Goal: Task Accomplishment & Management: Manage account settings

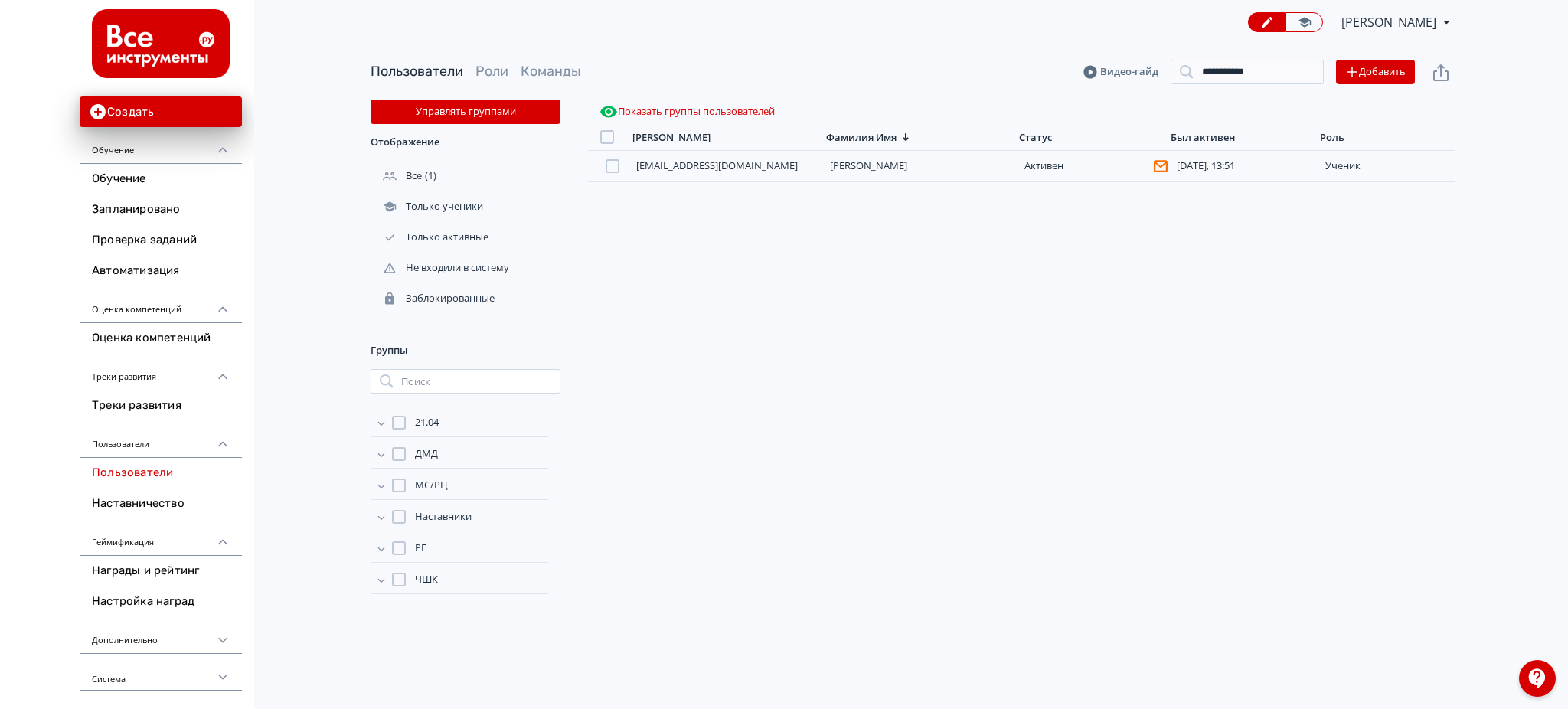
click at [1309, 68] on input "**********" at bounding box center [1247, 72] width 153 height 25
click at [1365, 70] on button "Добавить" at bounding box center [1375, 72] width 79 height 25
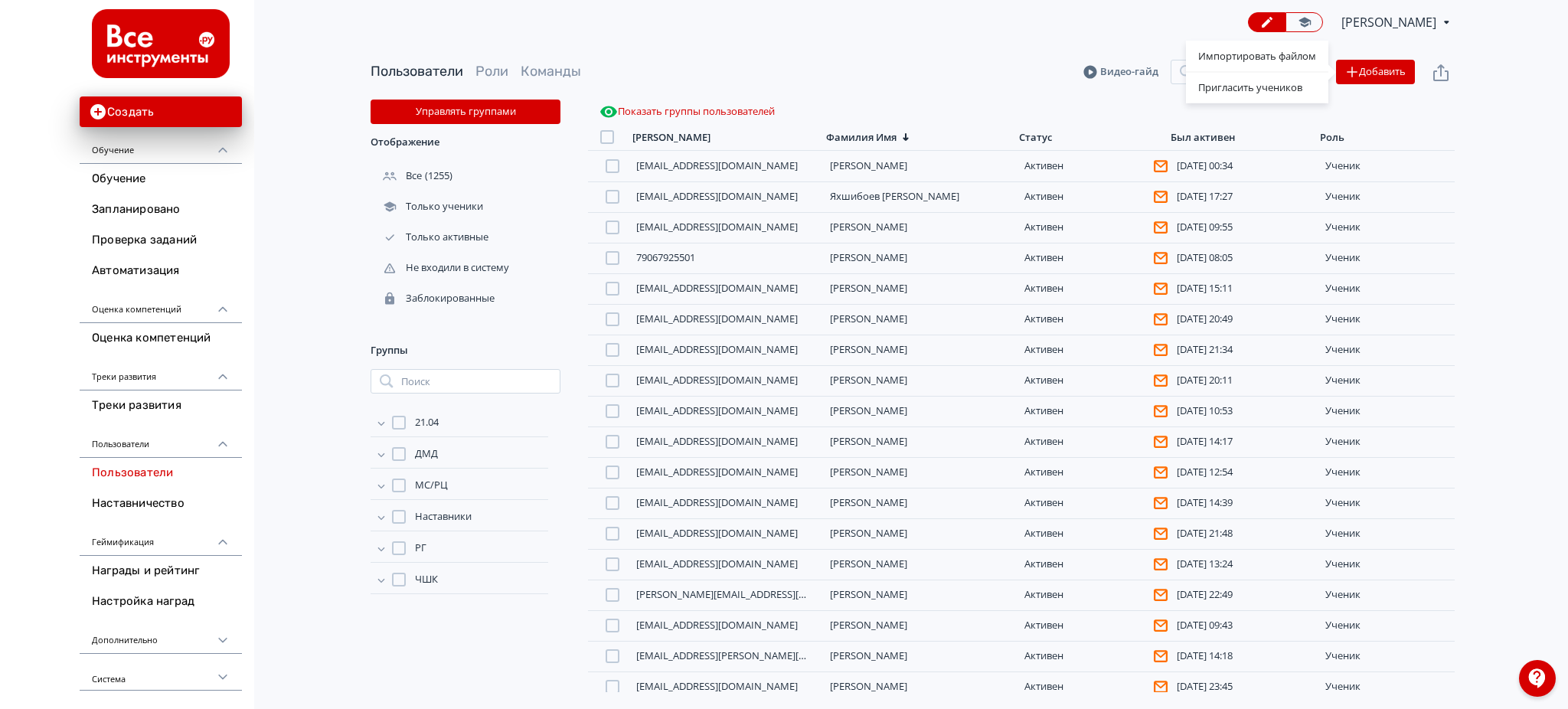
click at [1032, 142] on div "Импортировать файлом Пригласить учеников" at bounding box center [784, 354] width 1568 height 709
click at [1035, 118] on div "Показать группы пользователей" at bounding box center [1021, 111] width 867 height 25
click at [1035, 122] on div "Показать группы пользователей" at bounding box center [1021, 111] width 867 height 25
click at [1038, 132] on div "Статус" at bounding box center [1035, 138] width 33 height 13
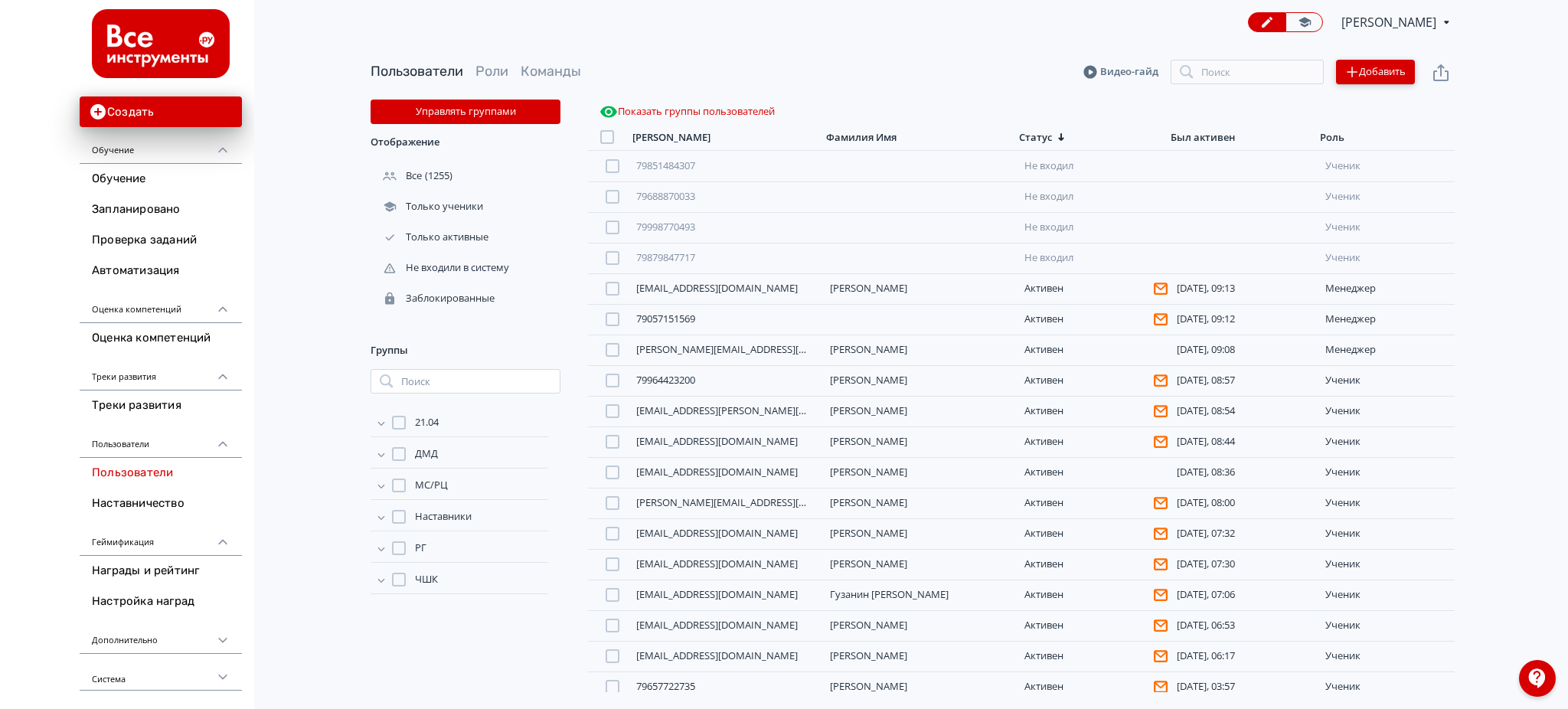
click at [1376, 65] on button "Добавить" at bounding box center [1375, 72] width 79 height 25
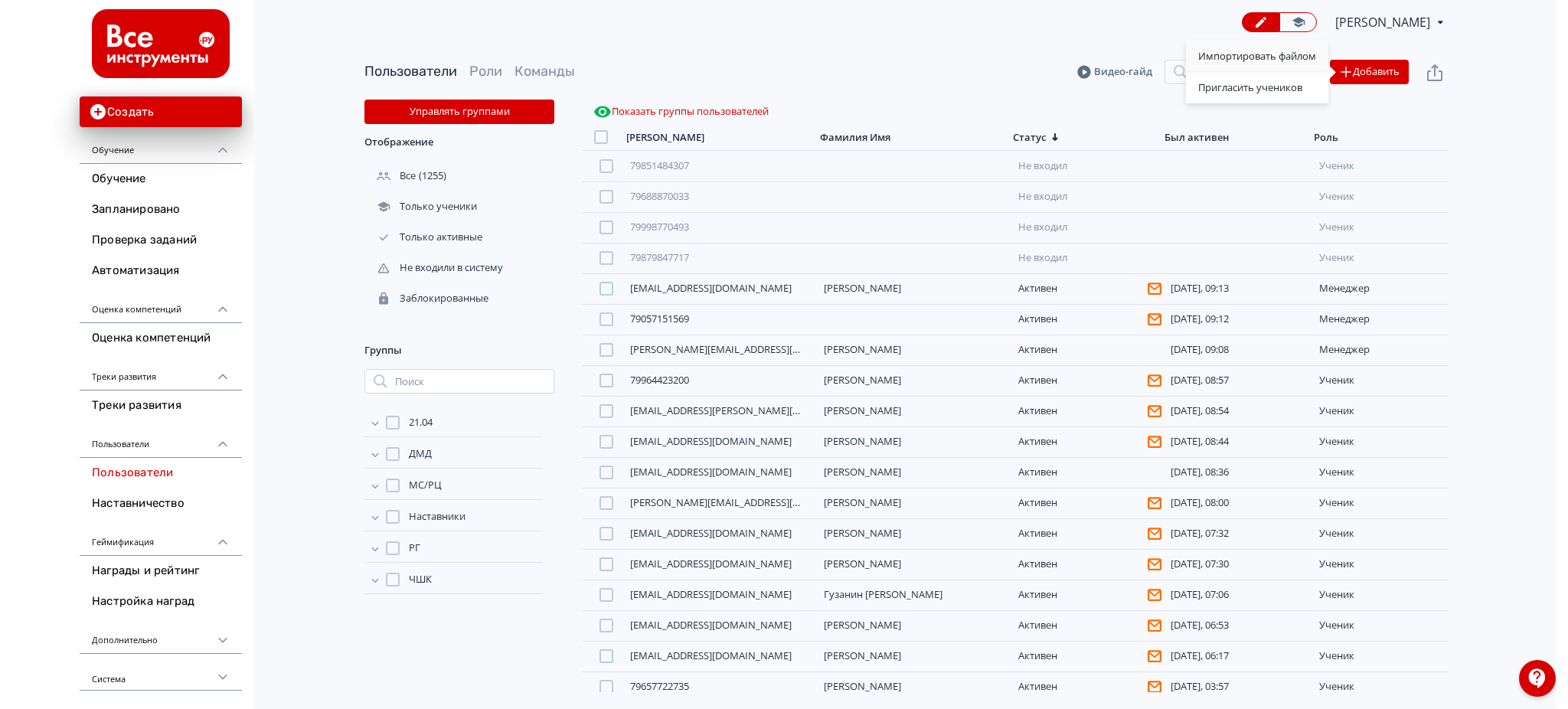
click at [1283, 58] on div "Импортировать файлом" at bounding box center [1256, 56] width 142 height 31
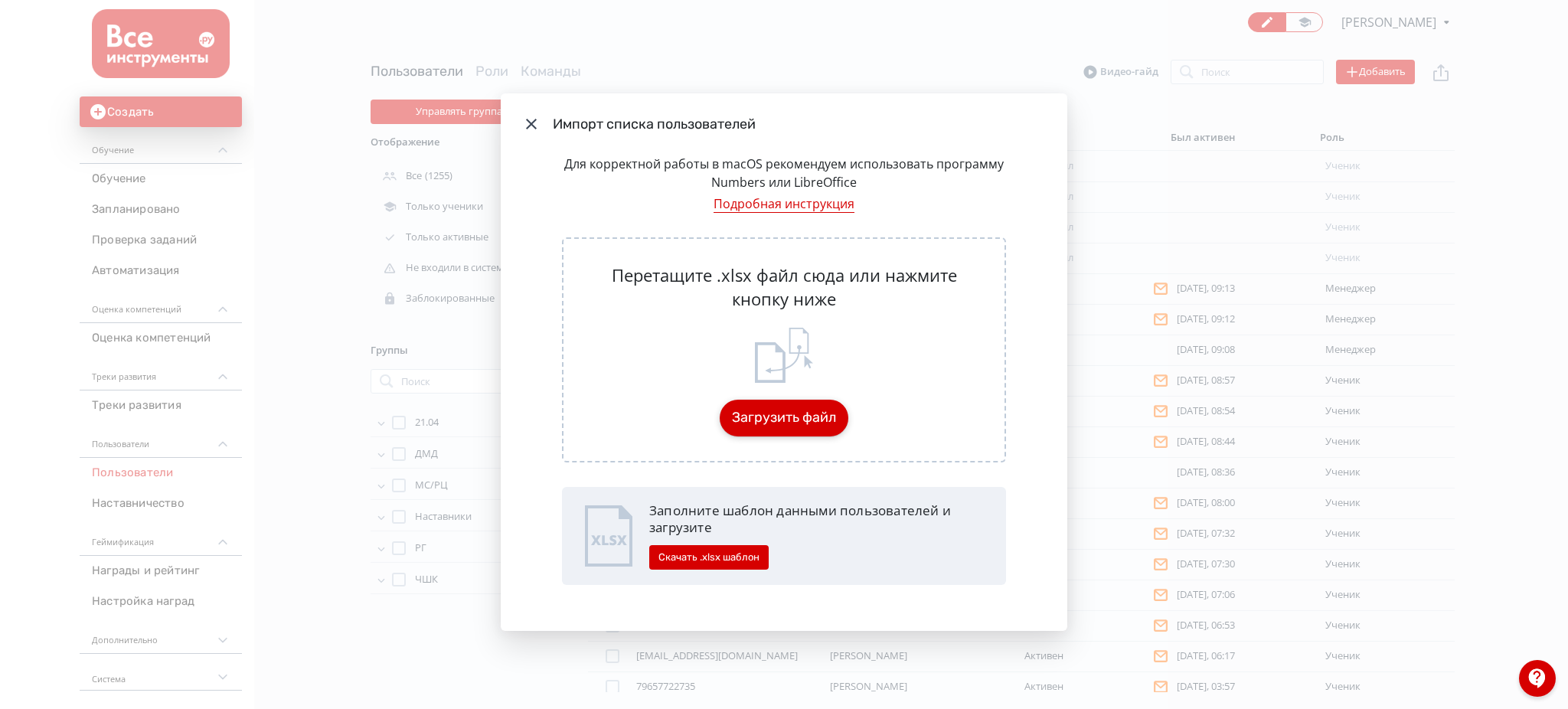
click at [794, 413] on button "Загрузить файл" at bounding box center [784, 418] width 129 height 37
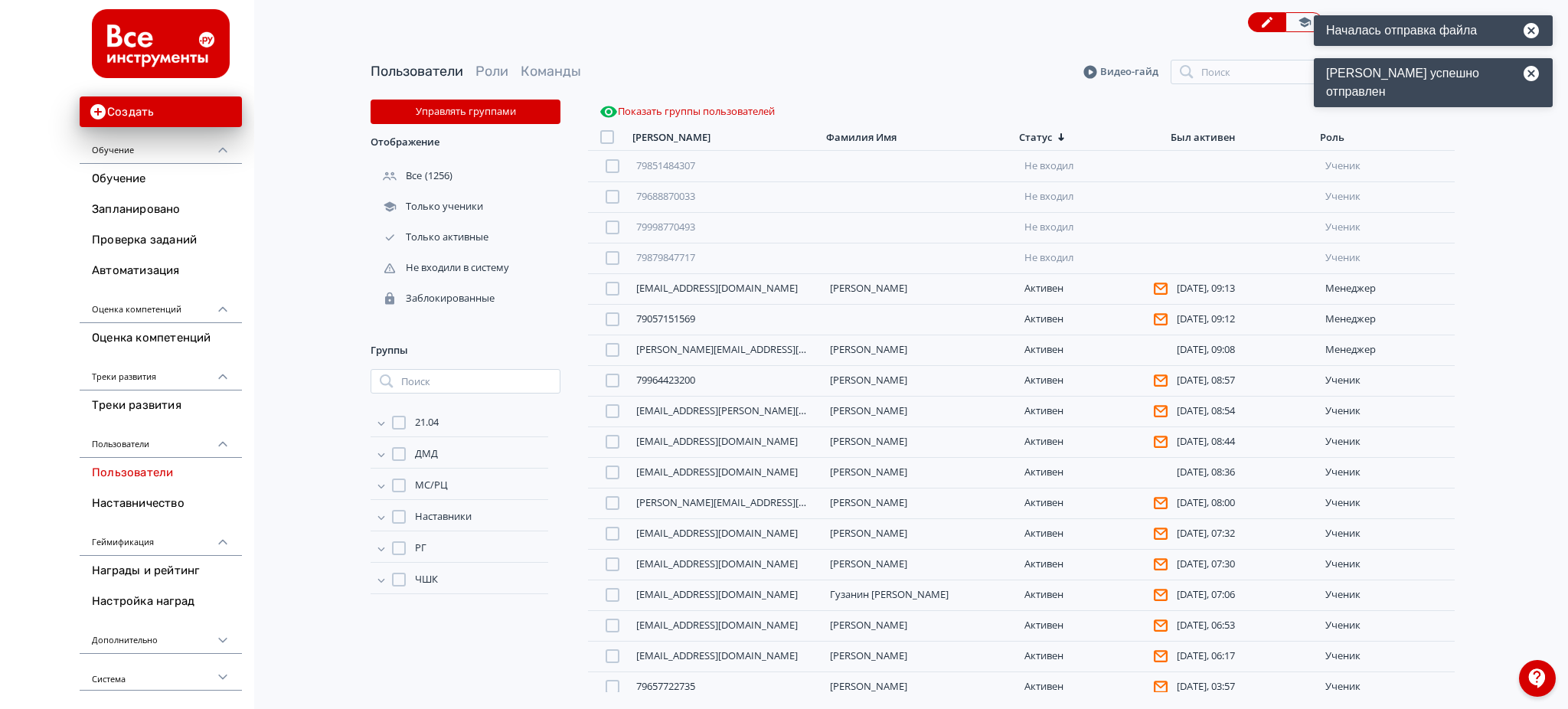
click at [1045, 143] on div "Статус" at bounding box center [1035, 138] width 33 height 13
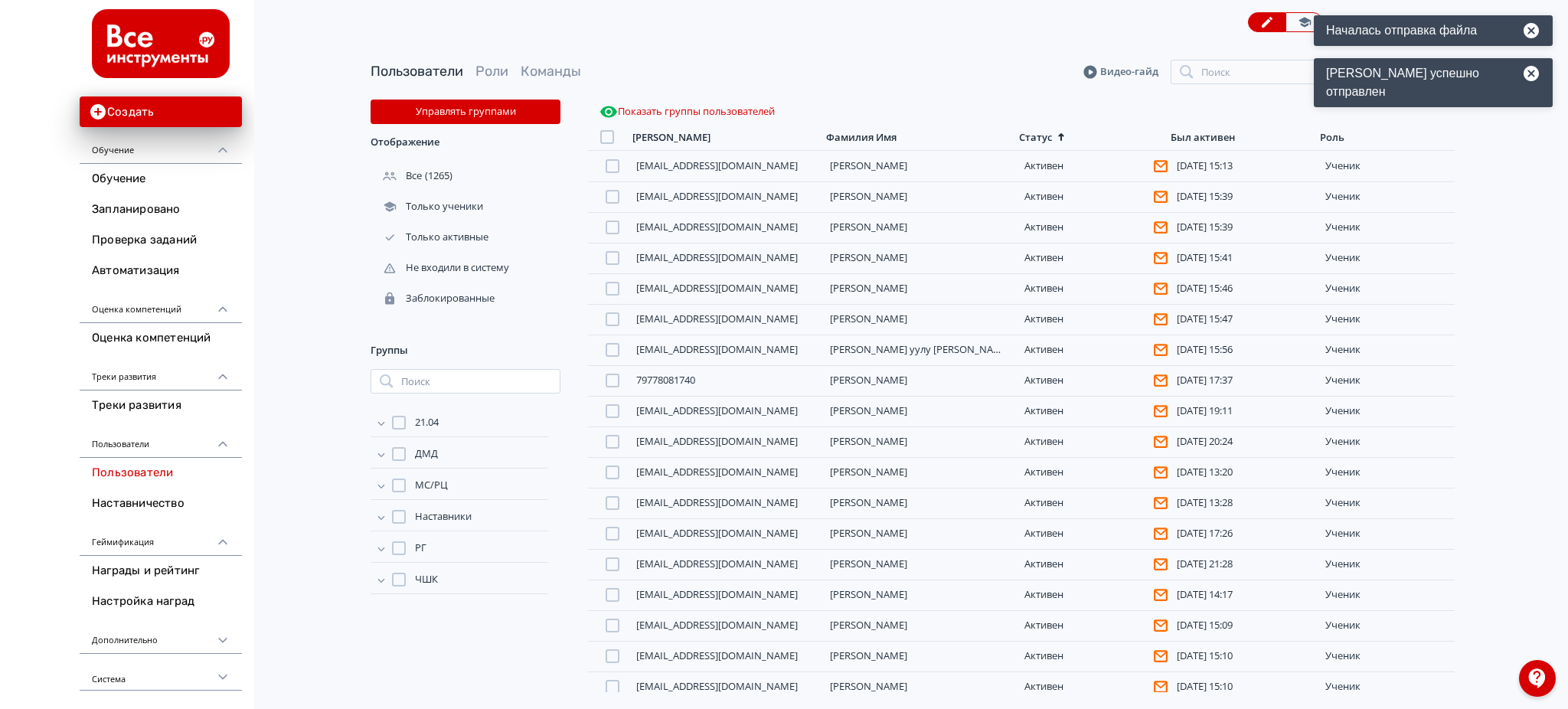
click at [1047, 138] on div "Статус" at bounding box center [1035, 138] width 33 height 13
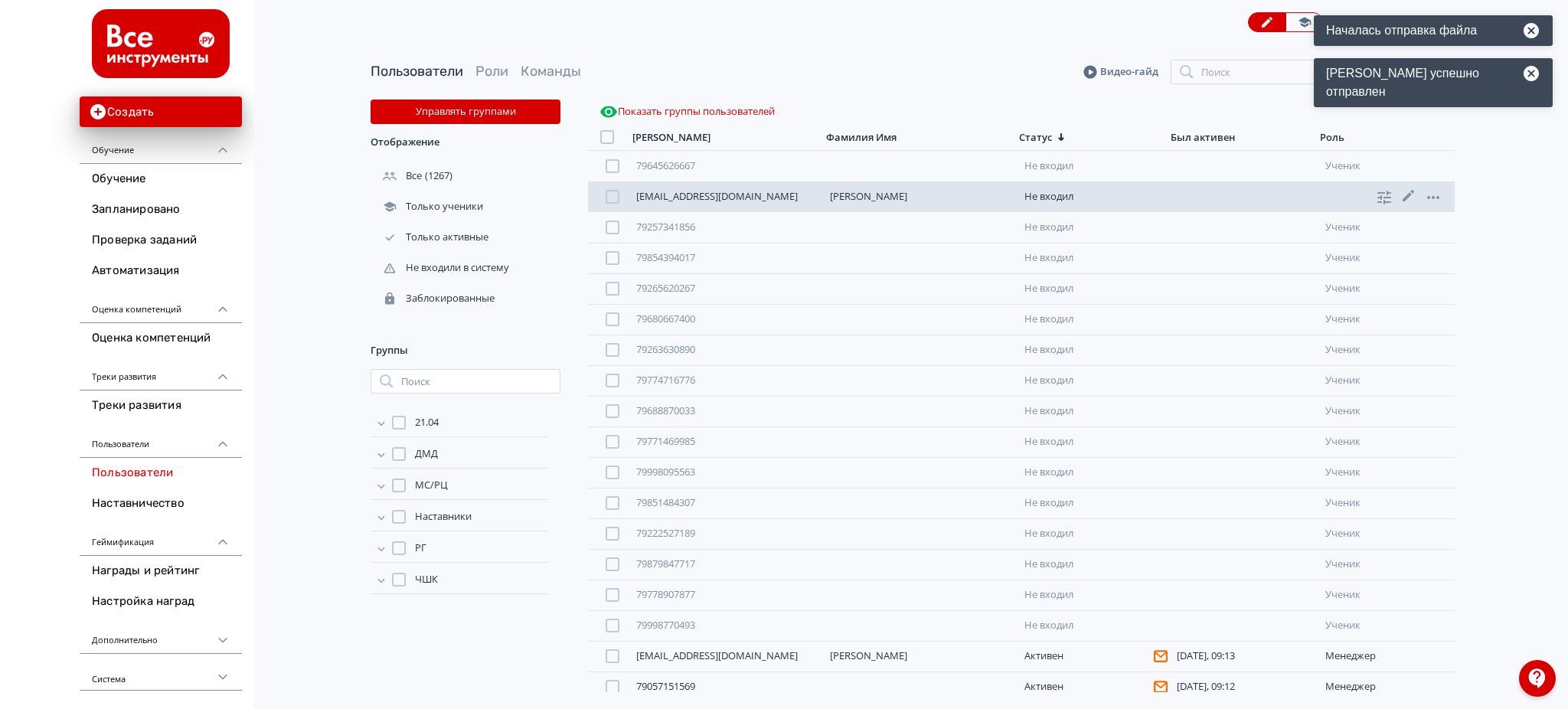
click at [827, 195] on div "[PERSON_NAME]" at bounding box center [918, 196] width 188 height 12
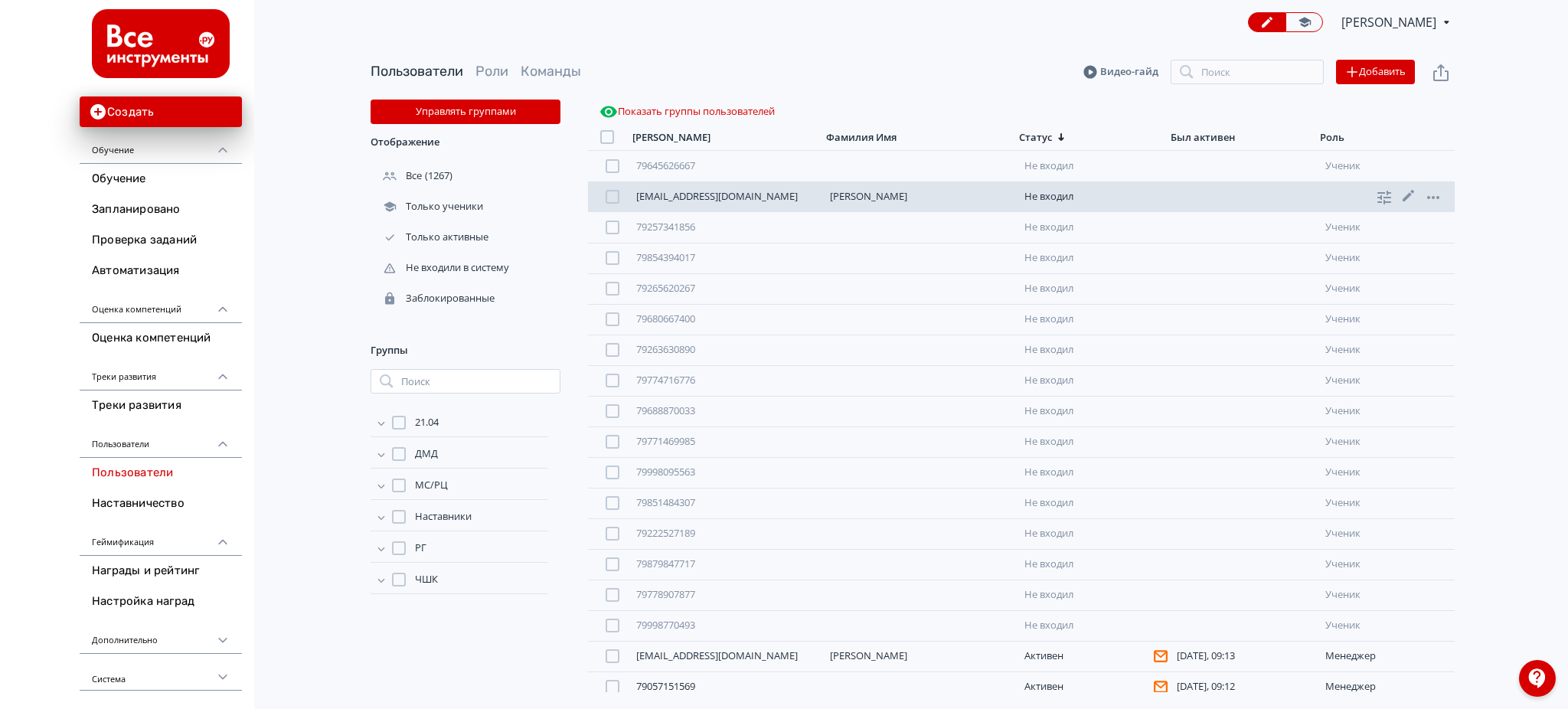
click at [871, 197] on link "[PERSON_NAME]" at bounding box center [868, 196] width 77 height 14
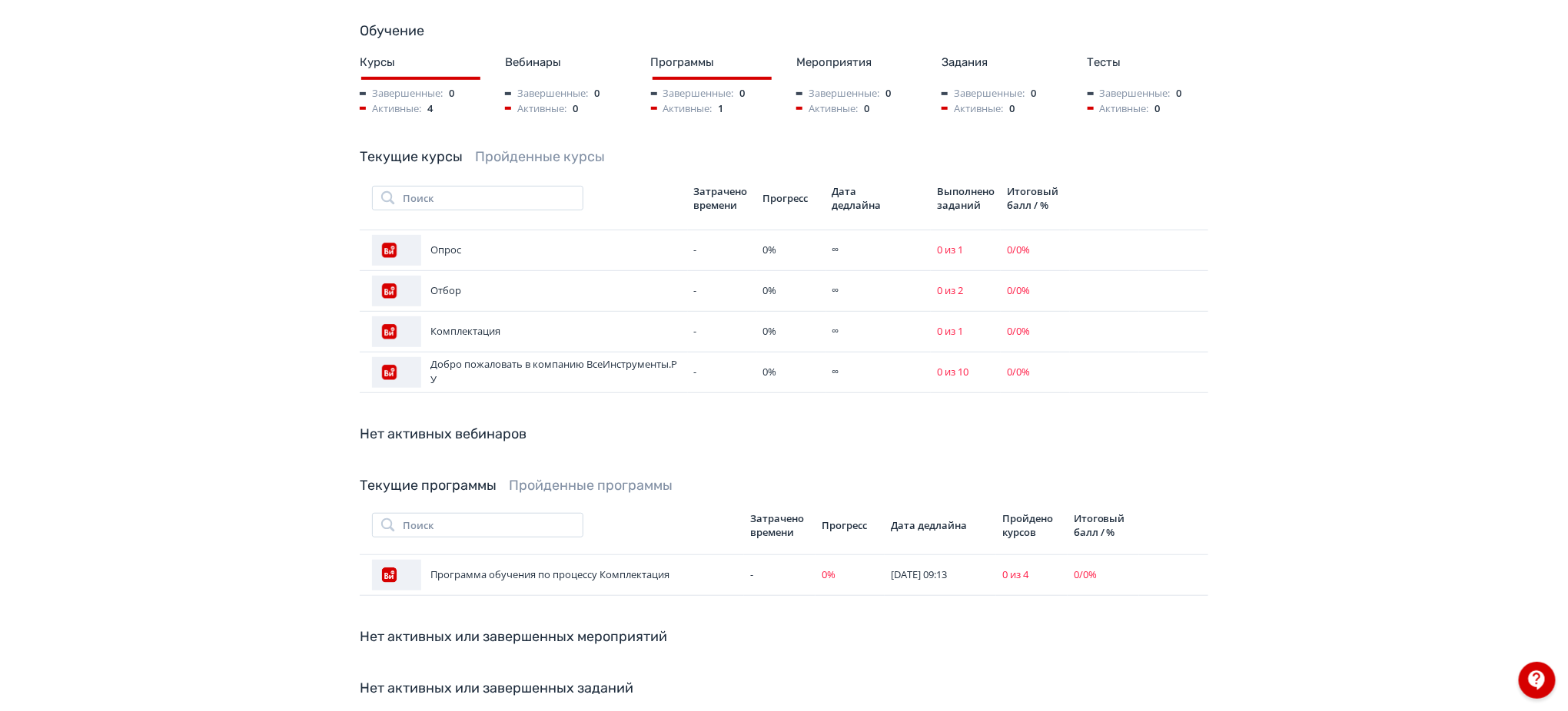
scroll to position [307, 0]
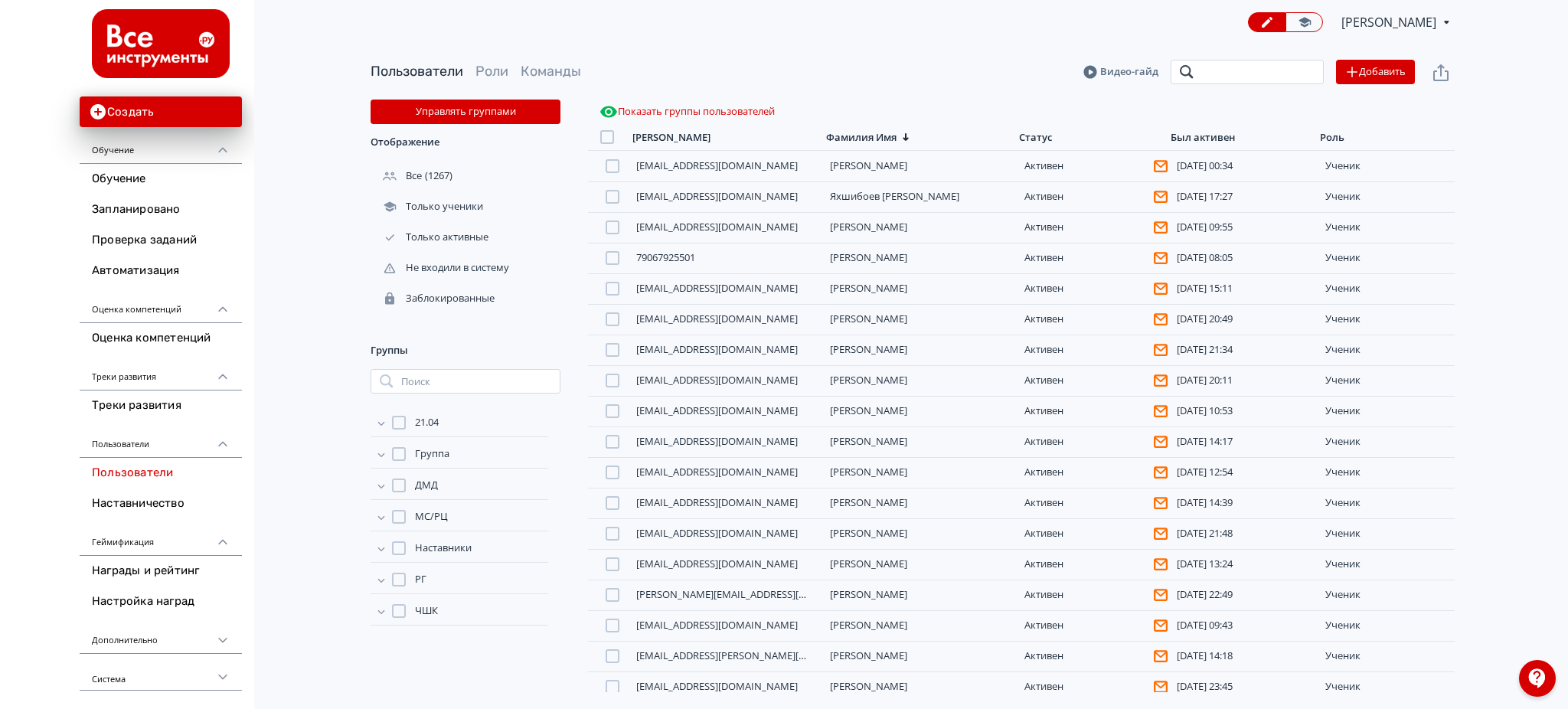
click at [1226, 70] on input "search" at bounding box center [1247, 72] width 153 height 25
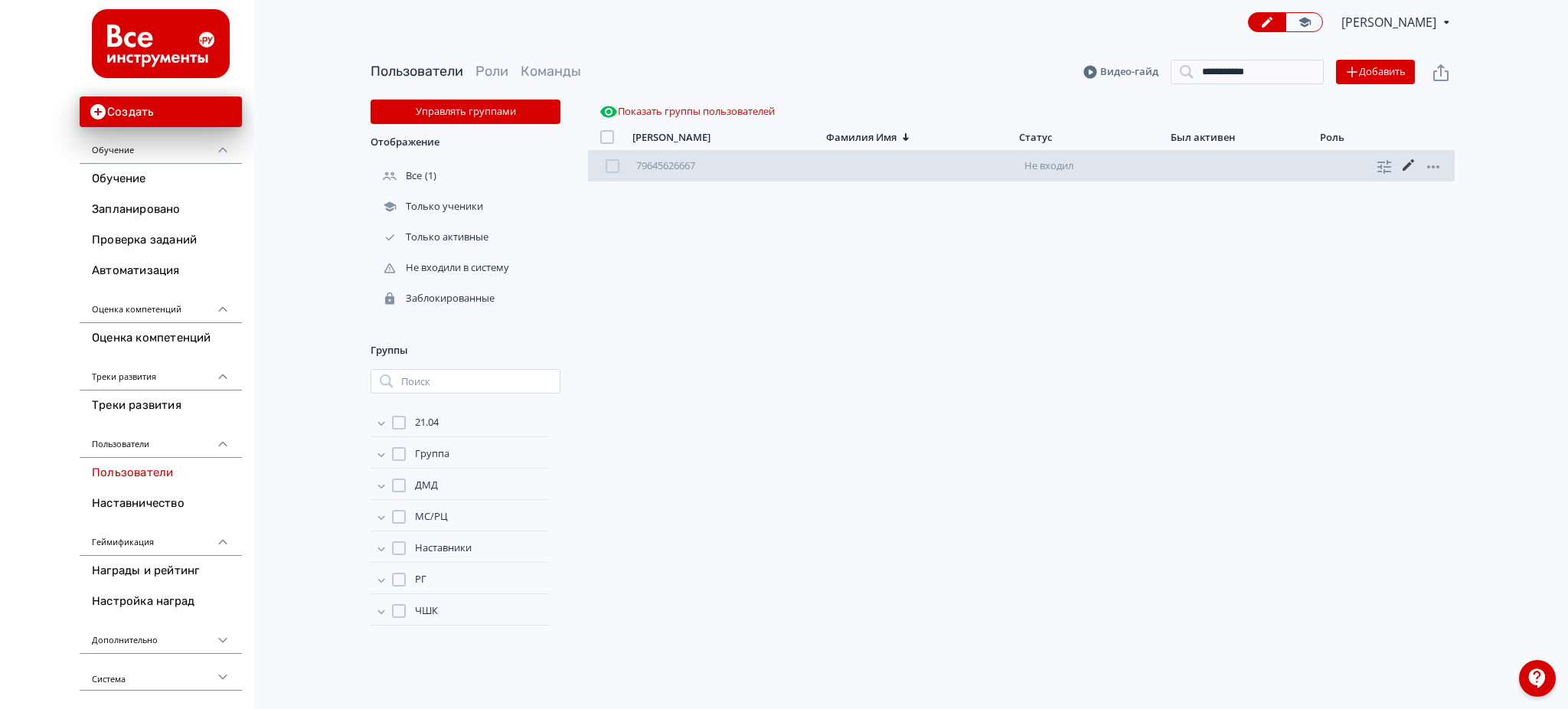
click at [1405, 161] on icon at bounding box center [1408, 165] width 18 height 18
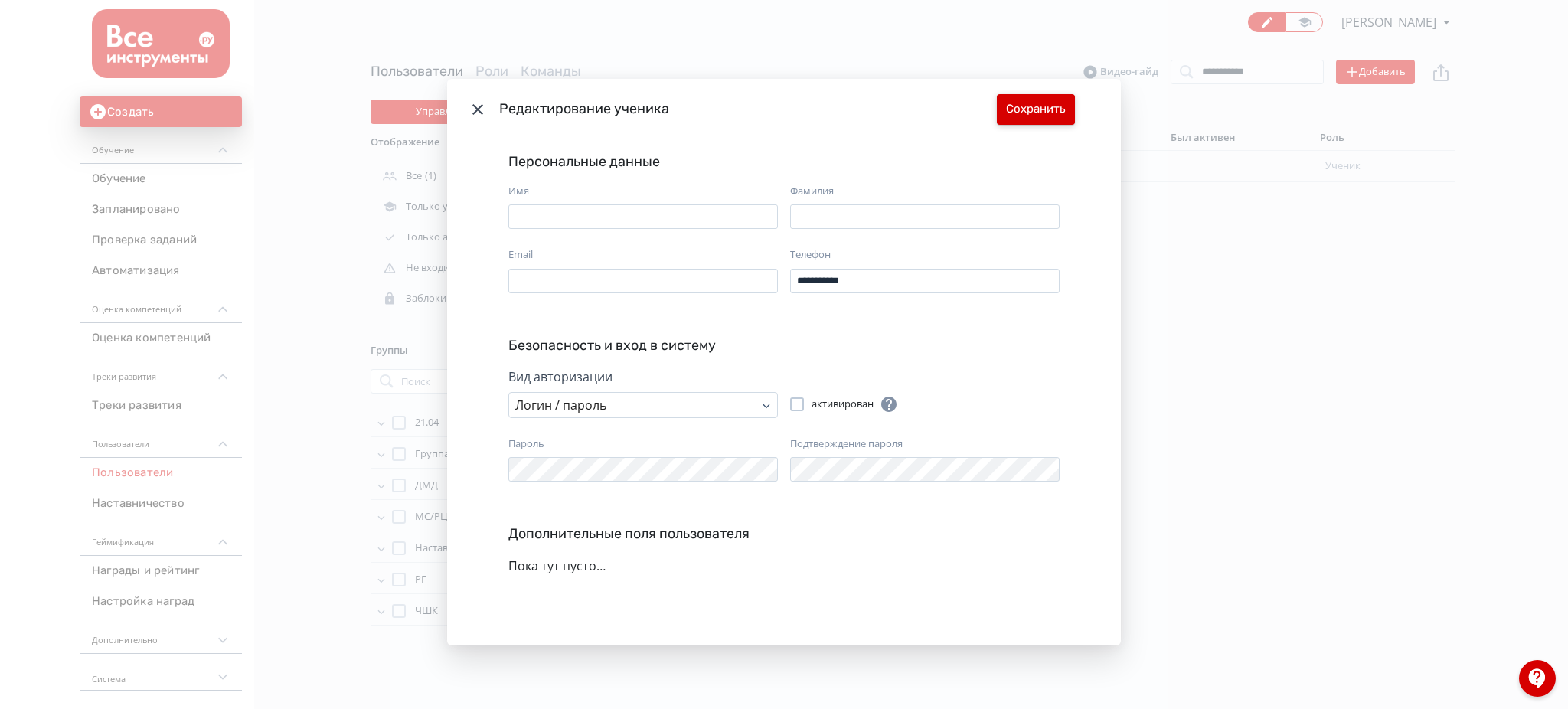
click at [1050, 98] on button "Сохранить" at bounding box center [1036, 110] width 78 height 31
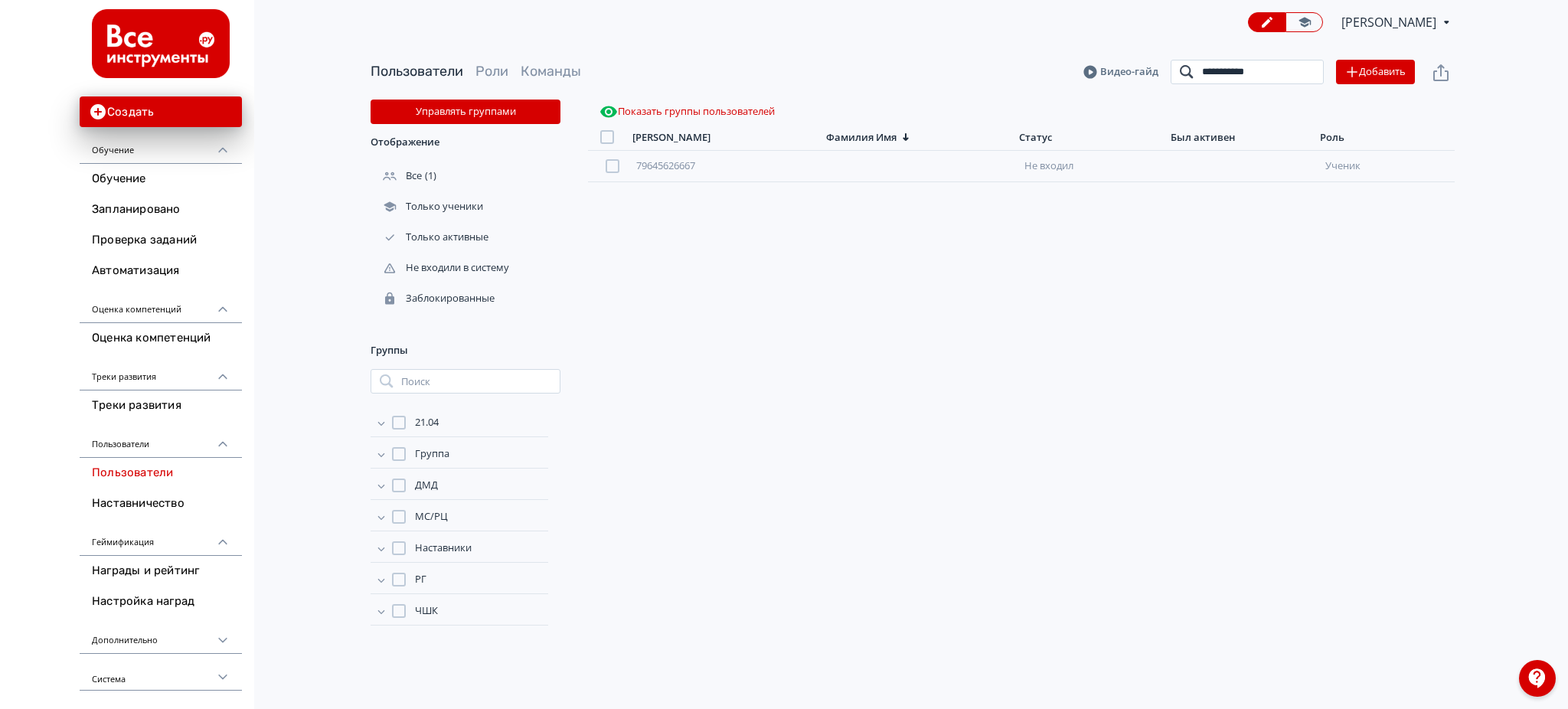
drag, startPoint x: 1272, startPoint y: 72, endPoint x: 941, endPoint y: 41, distance: 332.4
click at [975, 42] on div "**********" at bounding box center [912, 354] width 1311 height 707
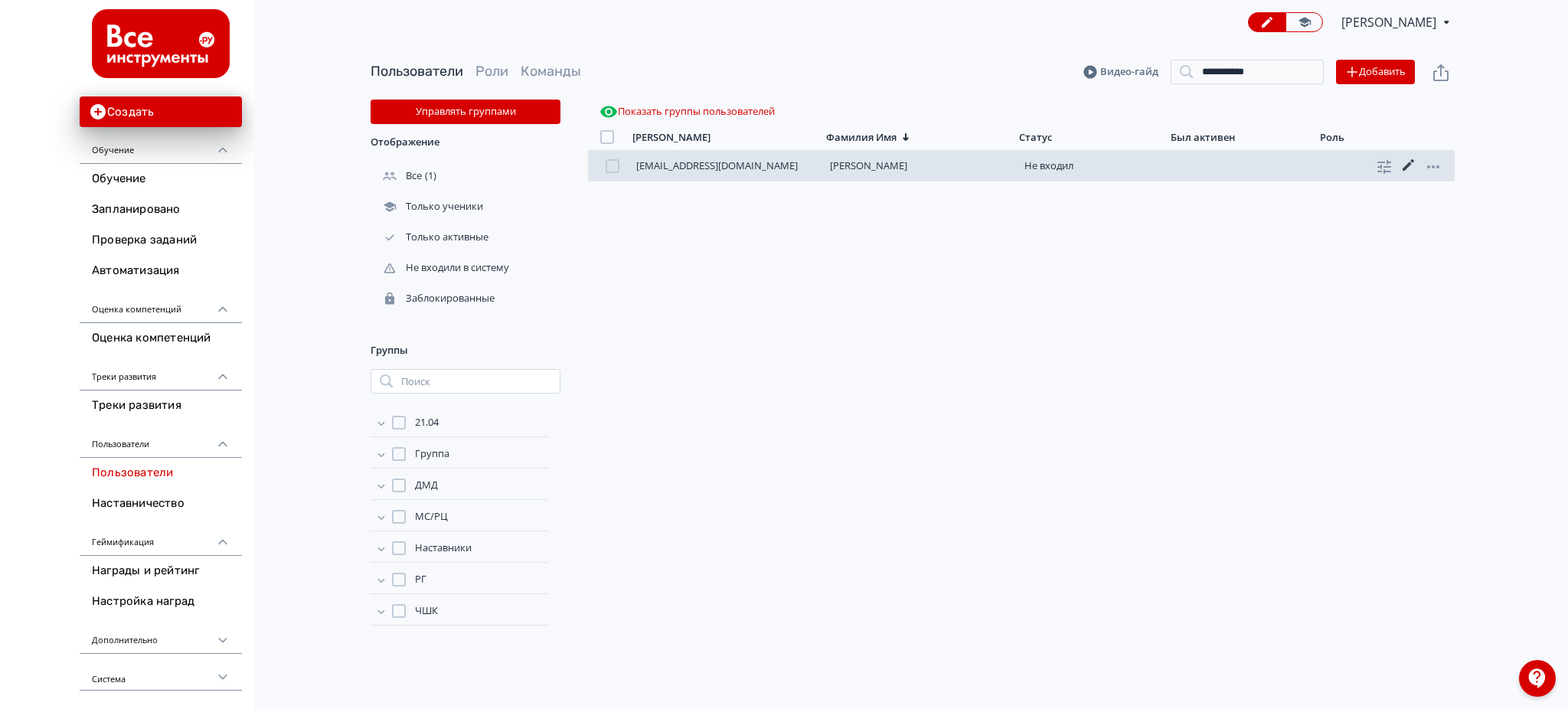
click at [1409, 167] on icon at bounding box center [1408, 165] width 18 height 18
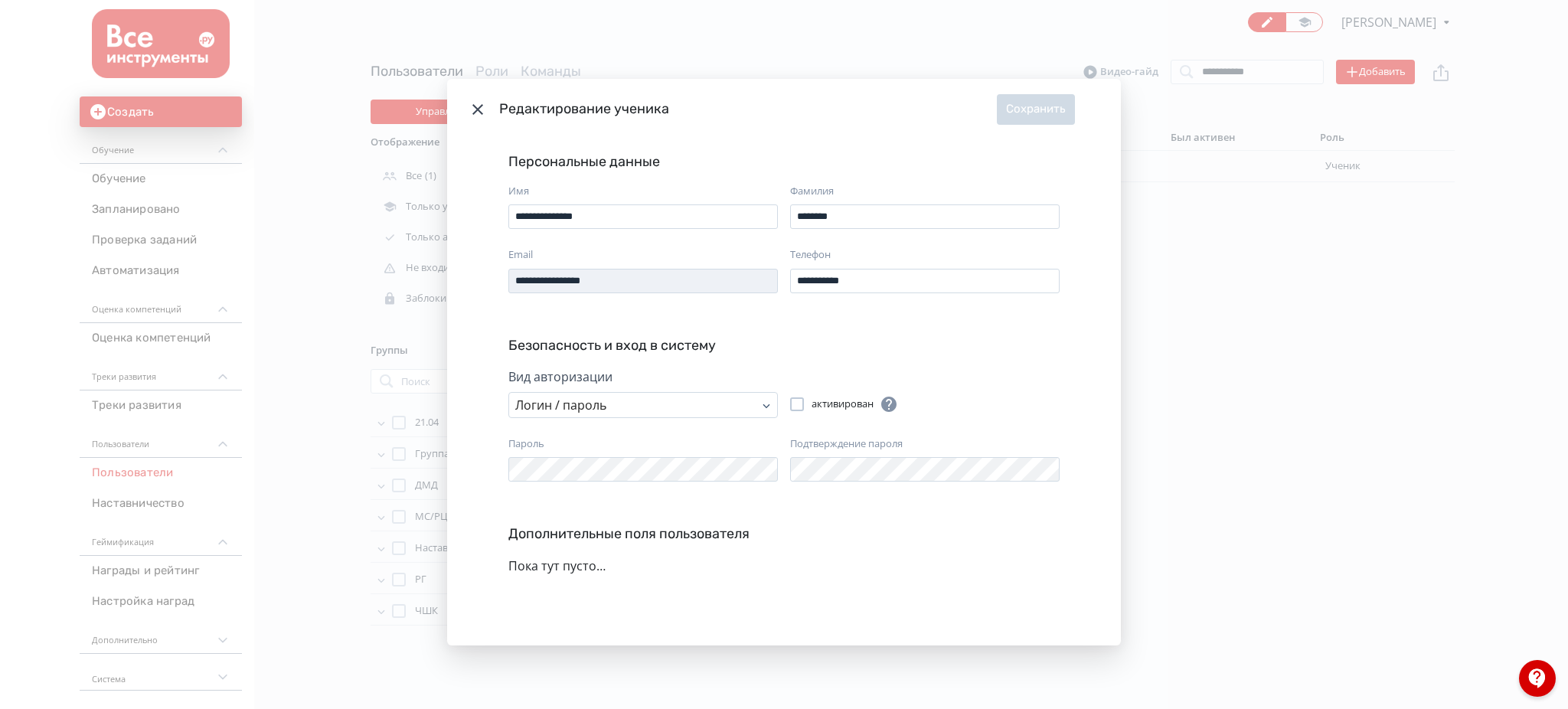
click at [876, 450] on label "Подтверждение пароля" at bounding box center [846, 444] width 113 height 15
click at [1056, 103] on button "Сохранить" at bounding box center [1036, 110] width 78 height 31
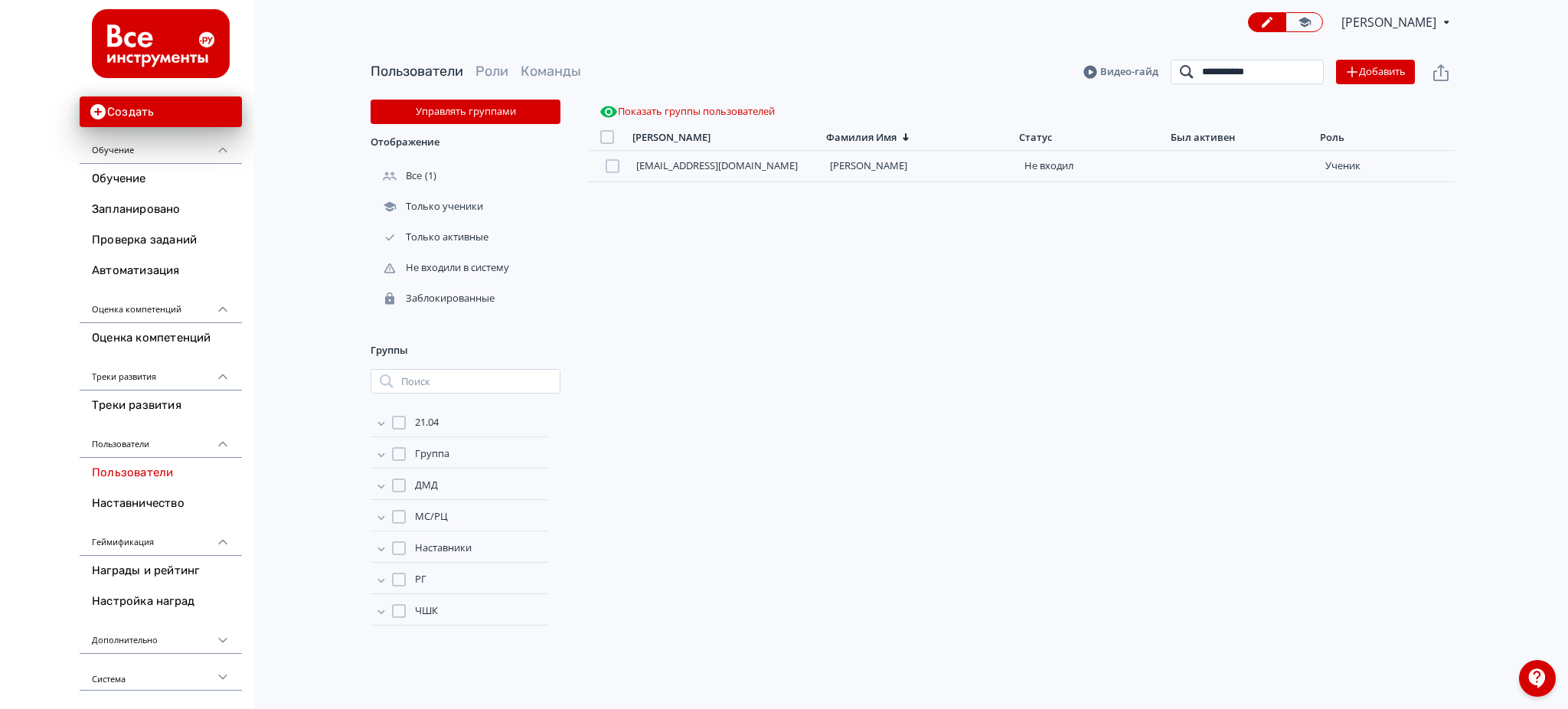
drag, startPoint x: 1285, startPoint y: 64, endPoint x: 916, endPoint y: 55, distance: 369.1
click at [916, 55] on div "**********" at bounding box center [912, 72] width 1084 height 55
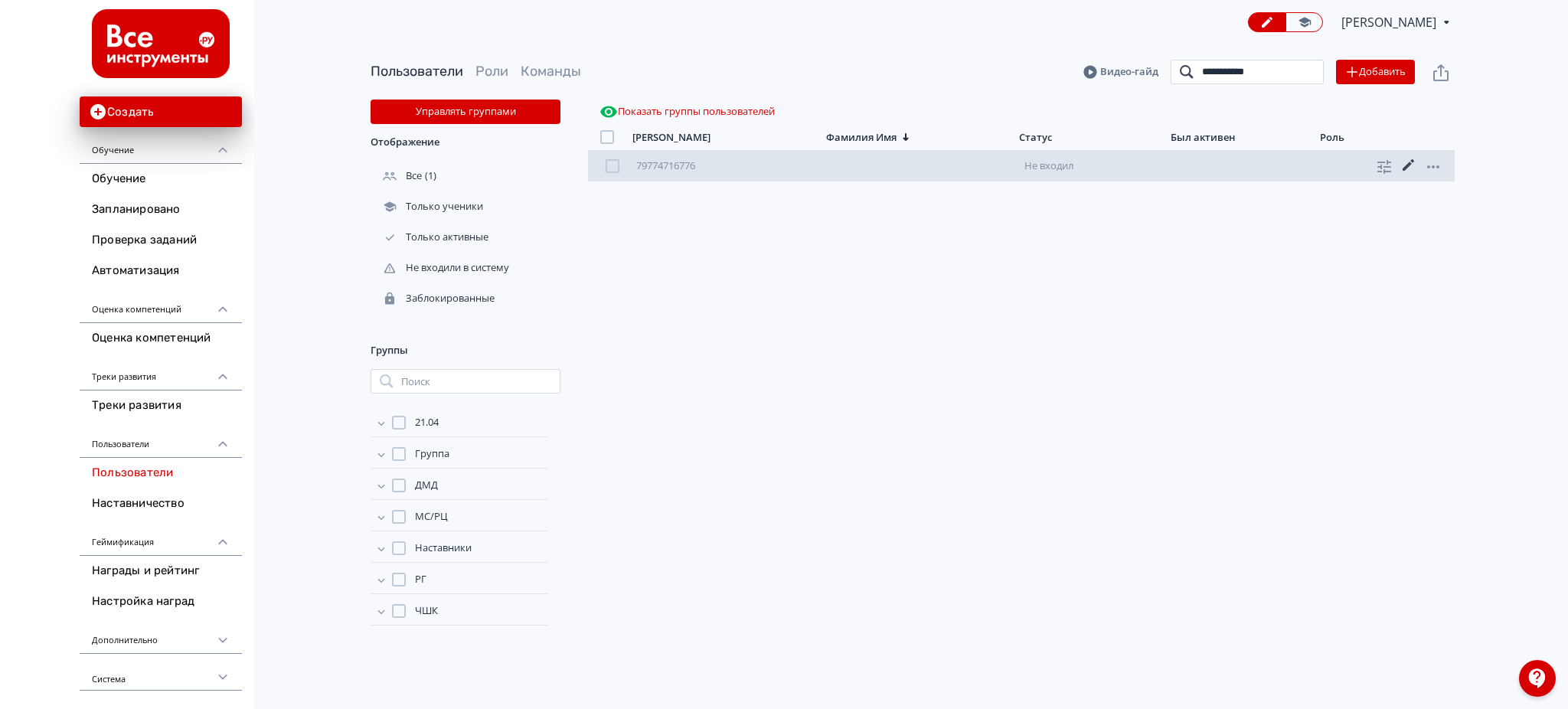
type input "**********"
click at [1403, 166] on icon at bounding box center [1408, 165] width 18 height 18
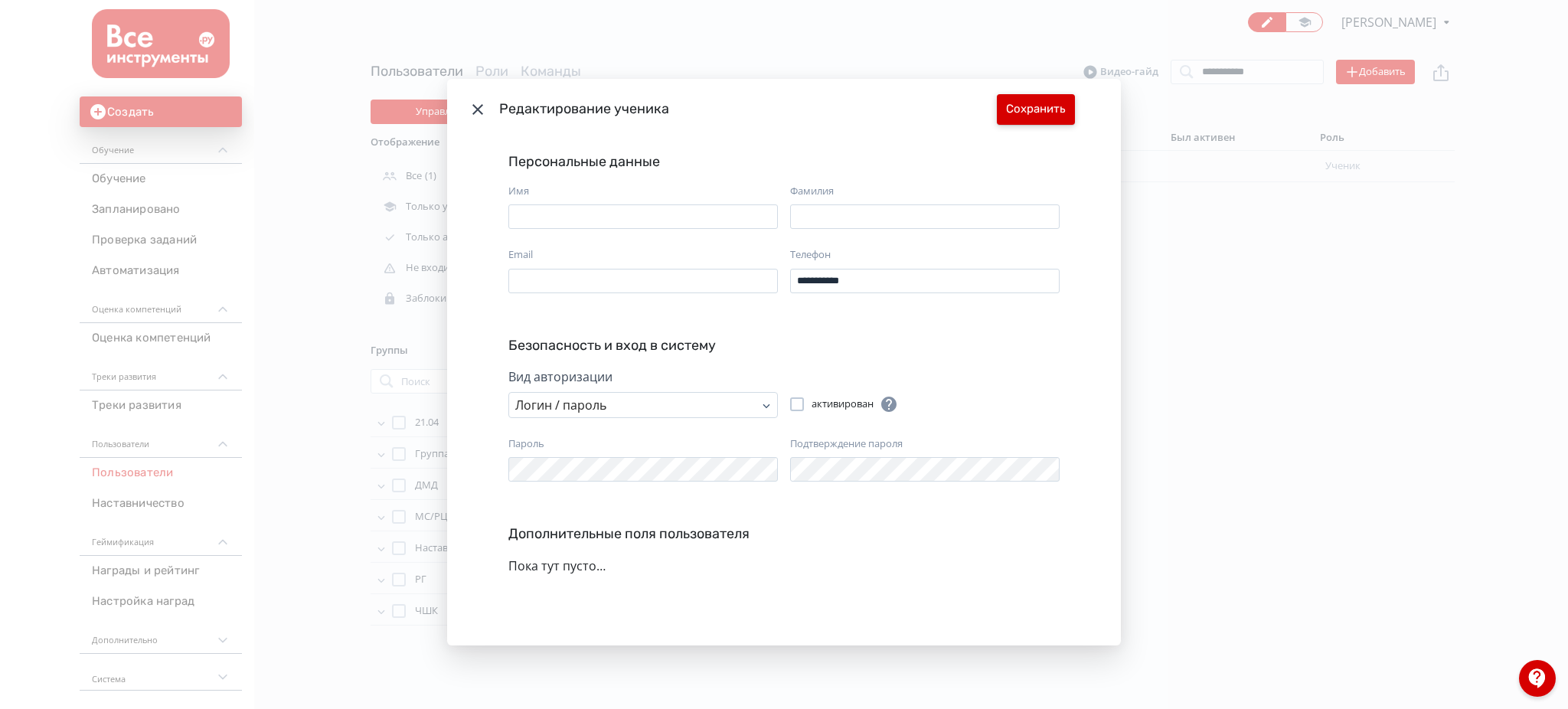
click at [1032, 102] on button "Сохранить" at bounding box center [1036, 110] width 78 height 31
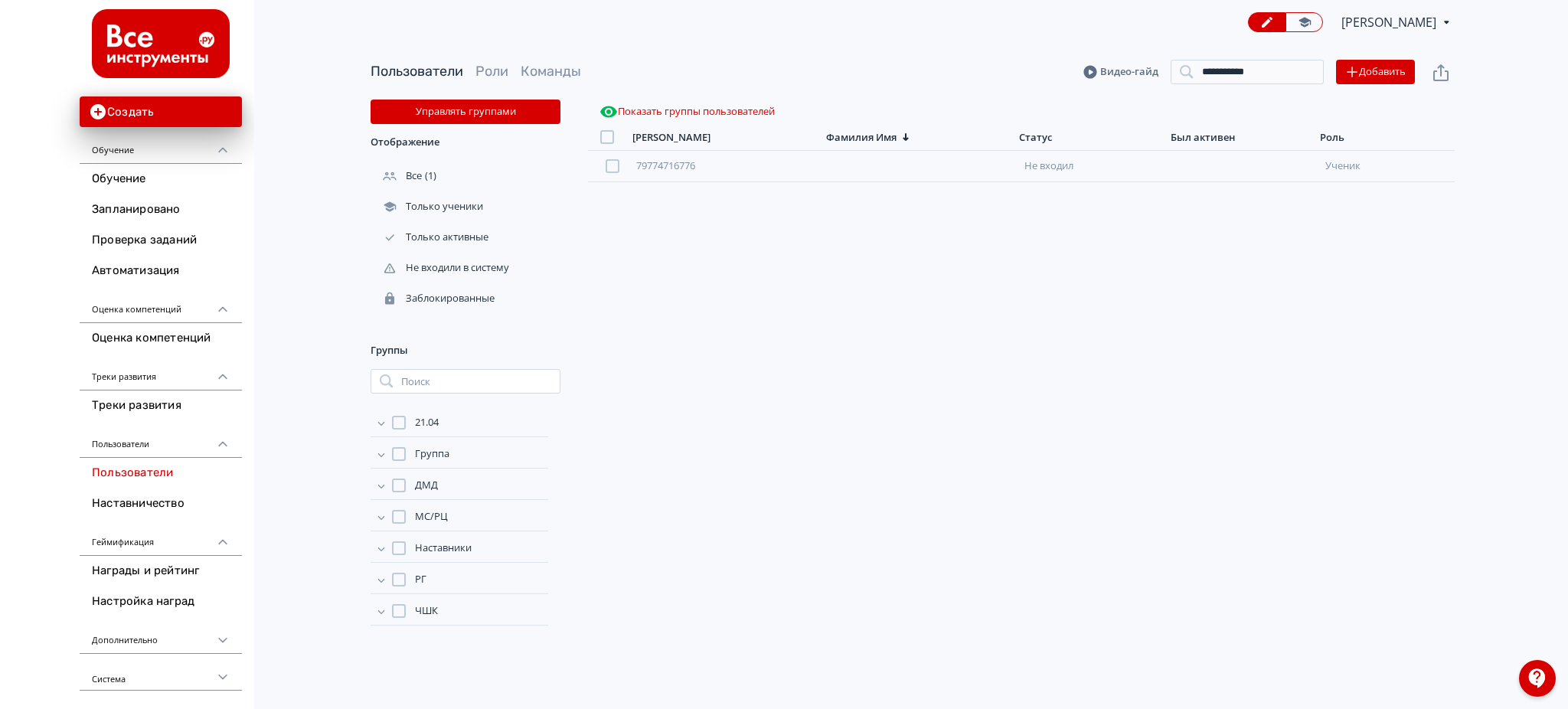
click at [1363, 86] on div "**********" at bounding box center [912, 72] width 1084 height 55
click at [1371, 71] on button "Добавить" at bounding box center [1375, 72] width 79 height 25
click at [1264, 56] on div "Импортировать файлом" at bounding box center [1256, 56] width 142 height 31
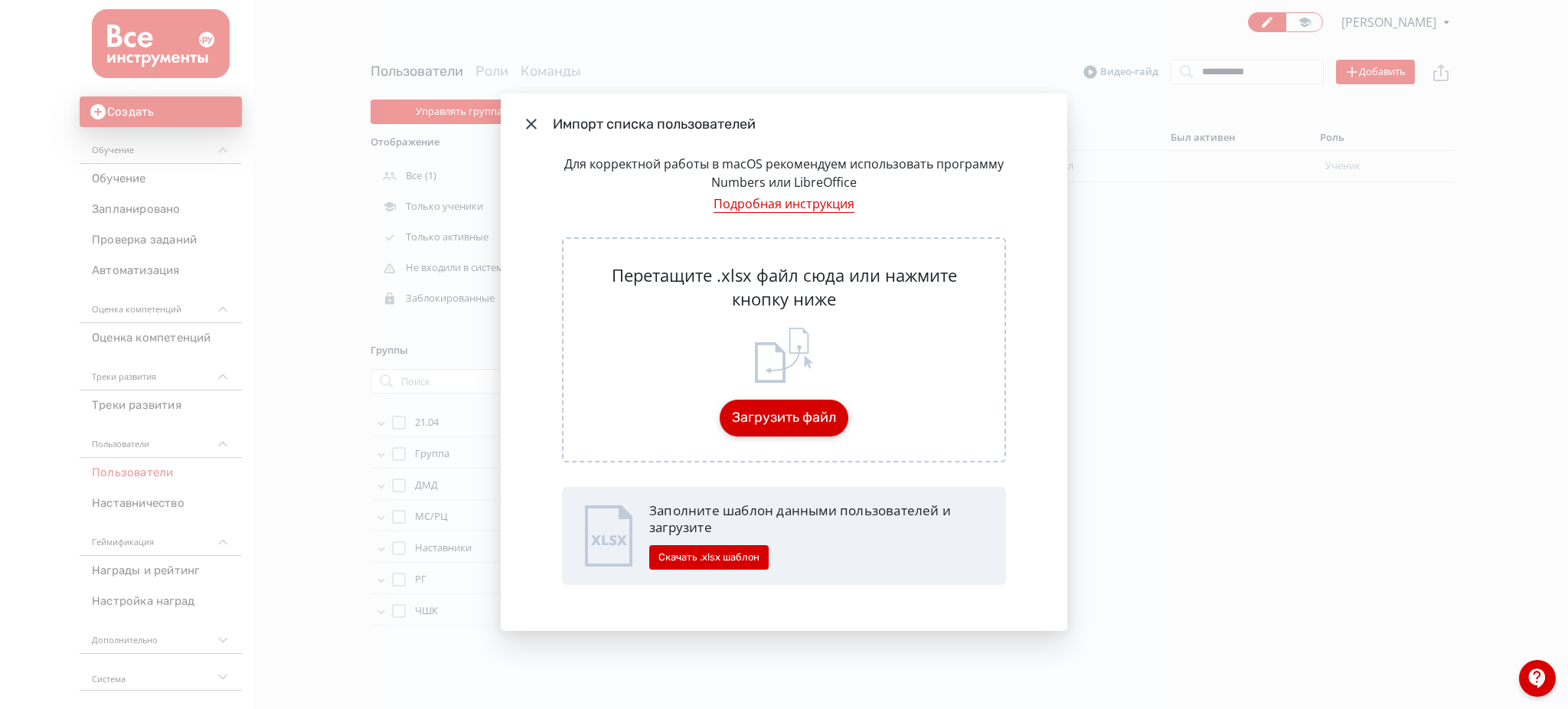
click at [764, 410] on button "Загрузить файл" at bounding box center [784, 418] width 129 height 37
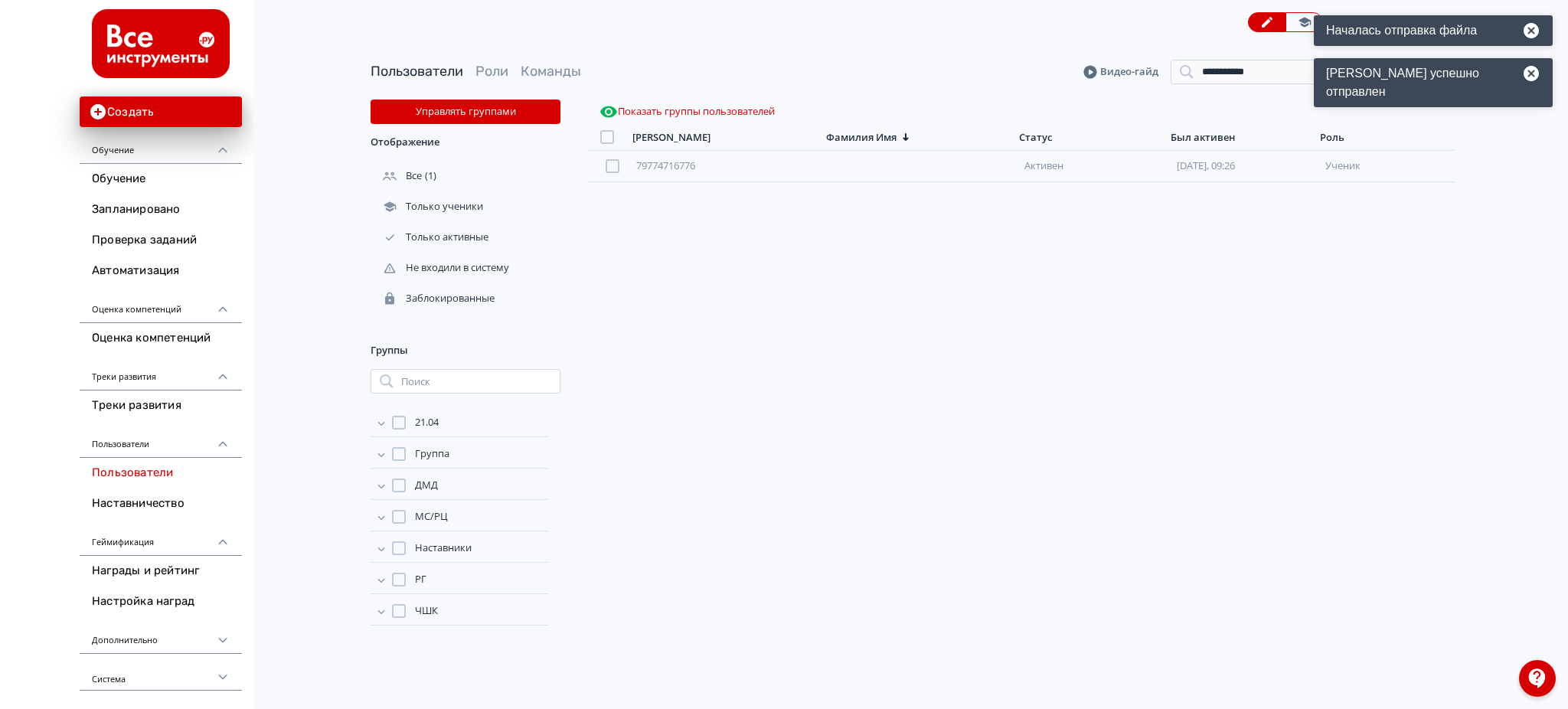
click at [1535, 75] on icon at bounding box center [1531, 73] width 15 height 15
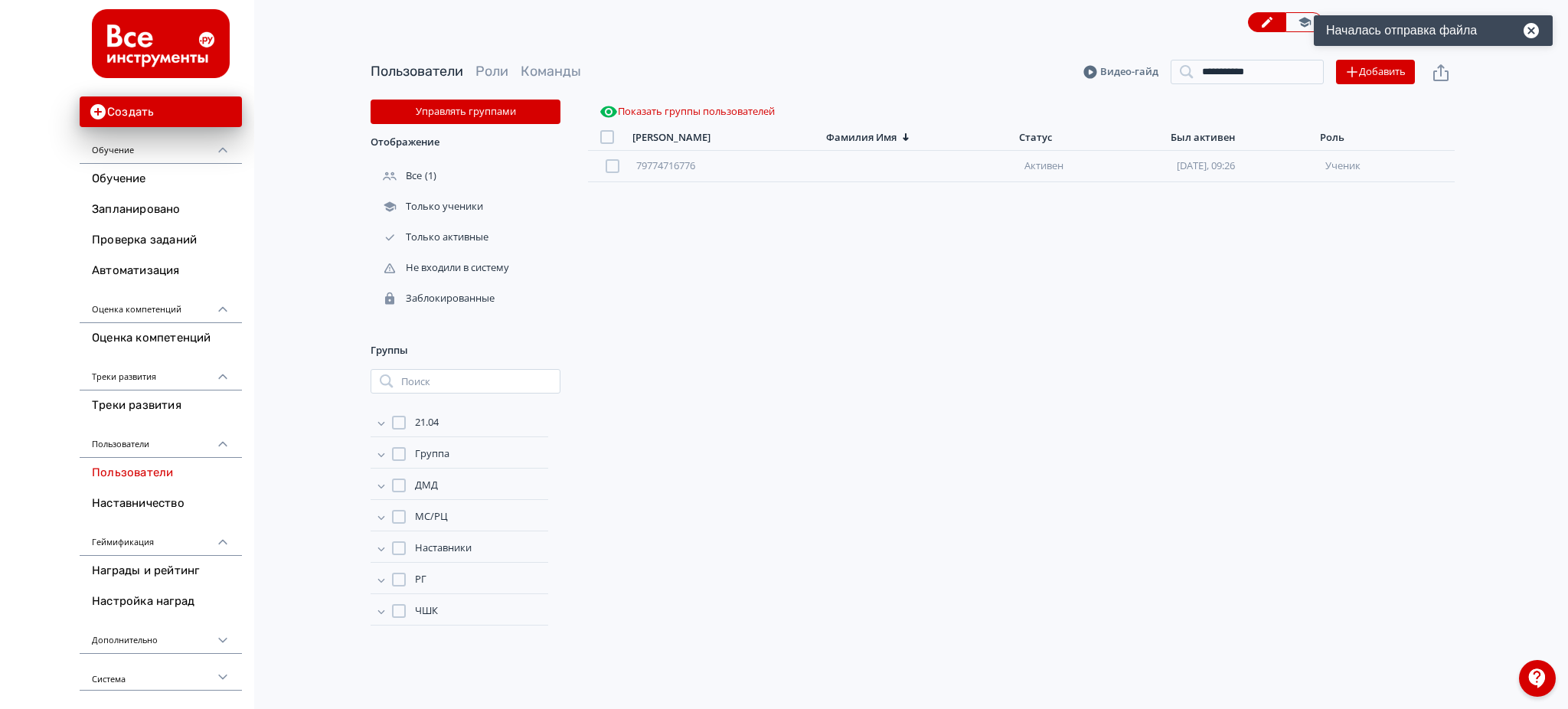
click at [1532, 26] on icon at bounding box center [1531, 30] width 15 height 15
click at [1308, 77] on input "**********" at bounding box center [1247, 72] width 153 height 25
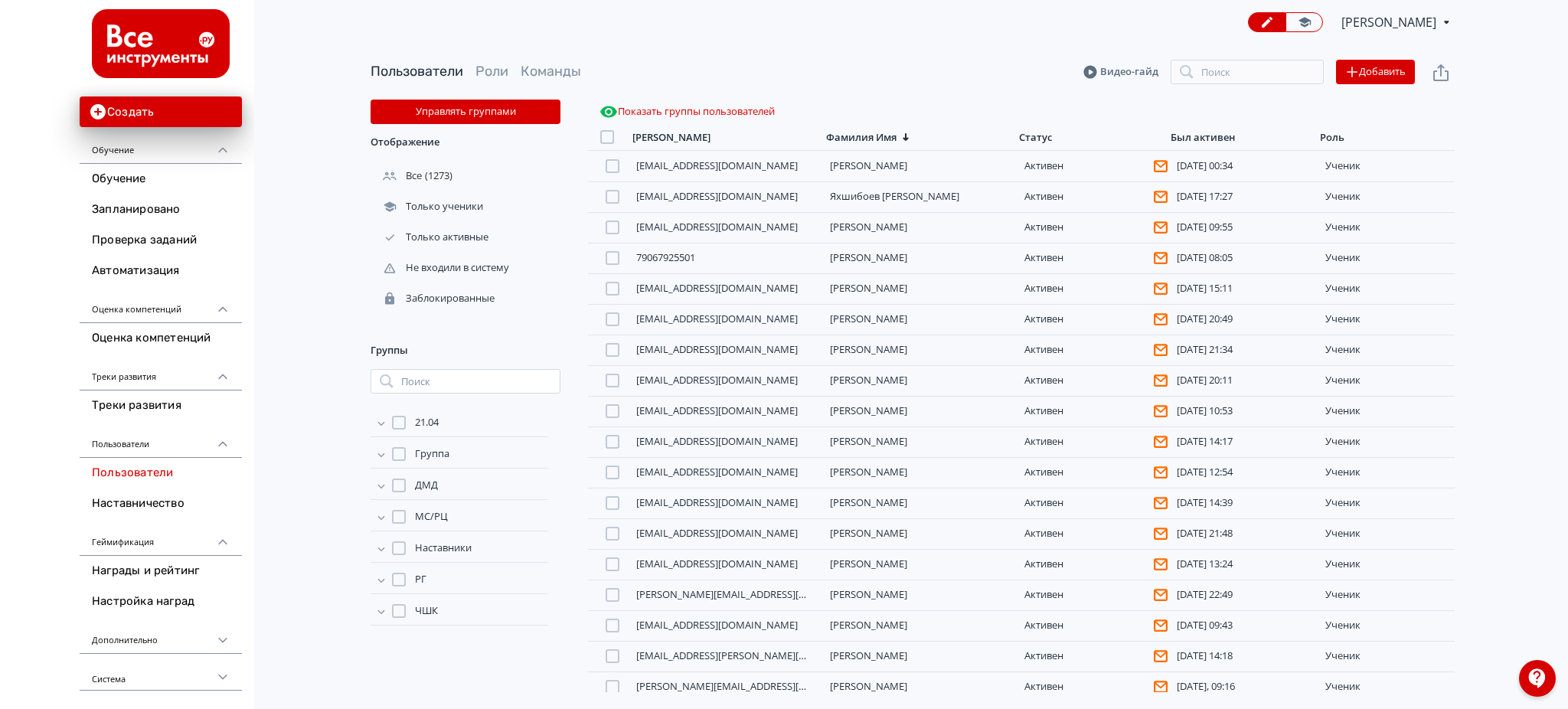
click at [1022, 131] on div "Статус" at bounding box center [1035, 138] width 33 height 13
